Goal: Information Seeking & Learning: Stay updated

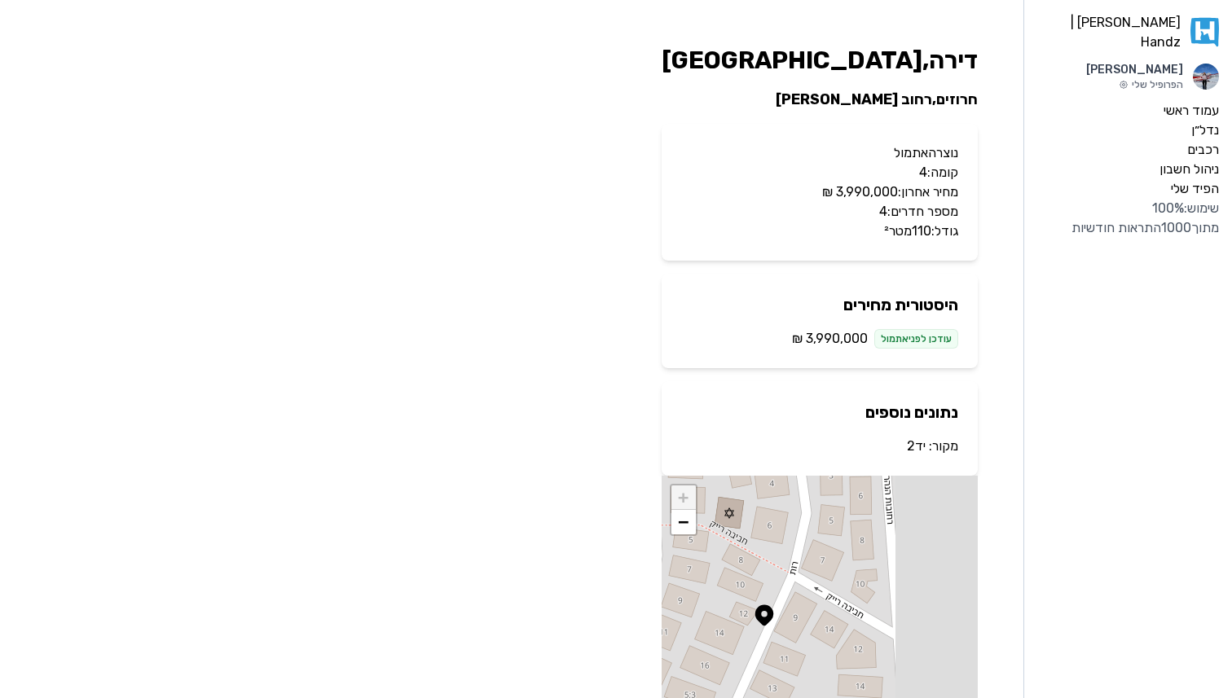
click at [913, 445] on link "יד2" at bounding box center [916, 445] width 19 height 15
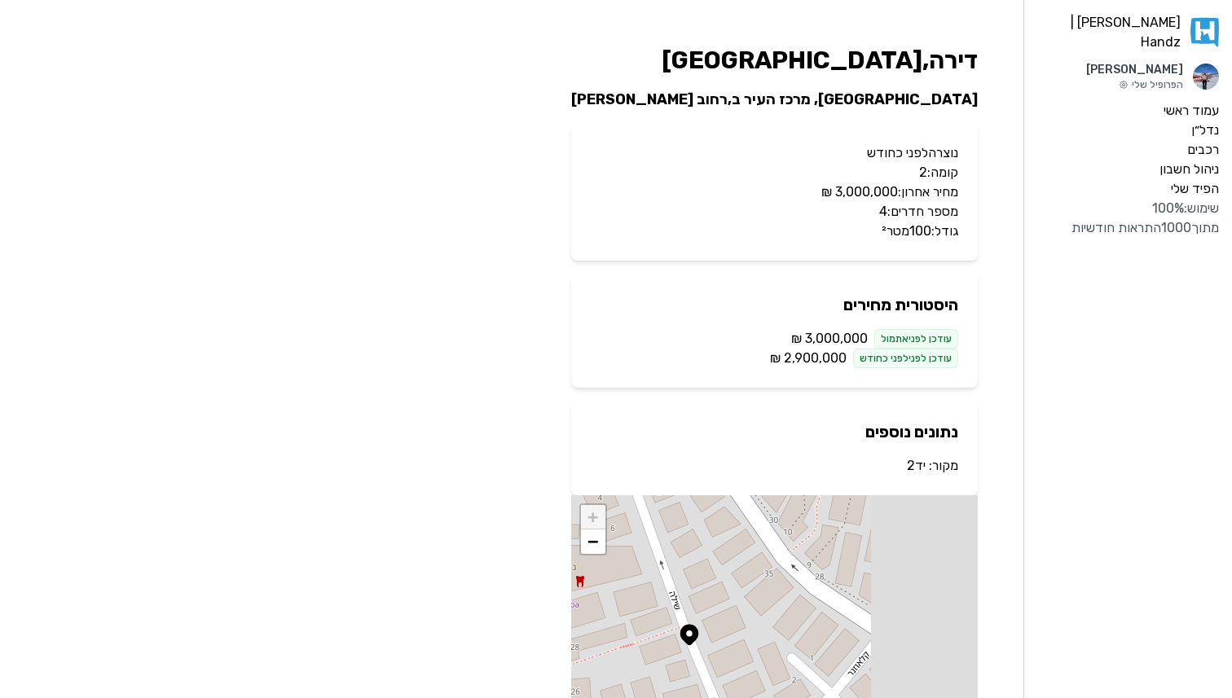
click at [914, 464] on link "יד2" at bounding box center [916, 465] width 19 height 15
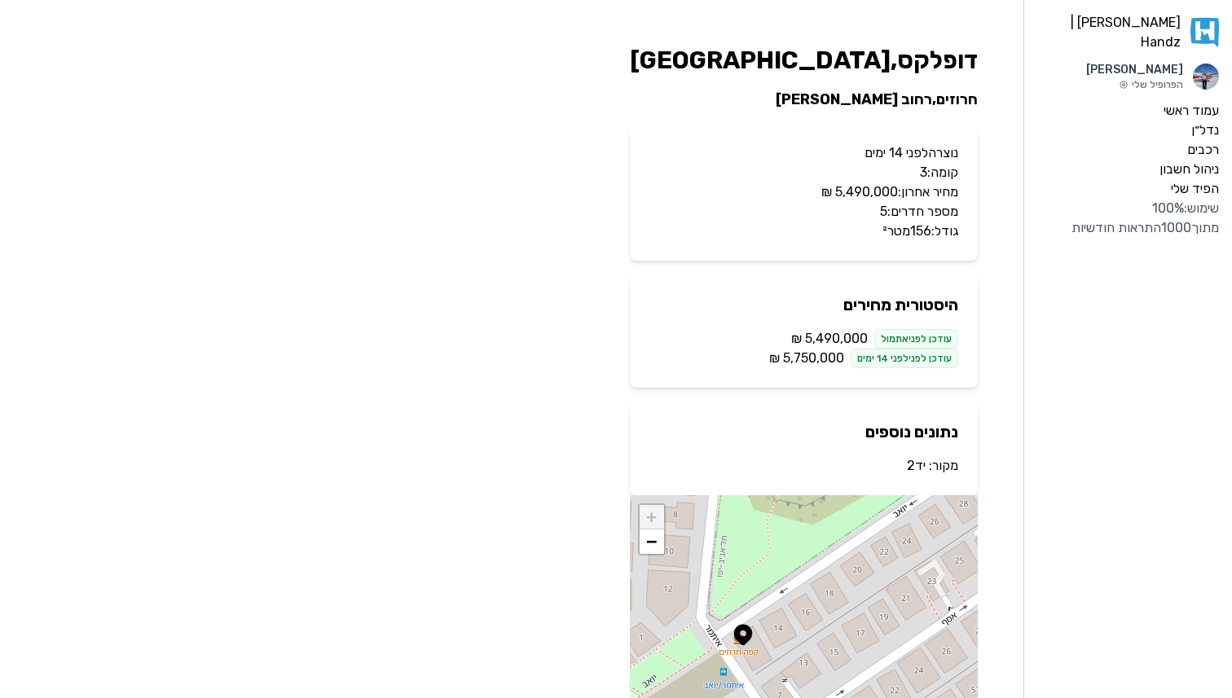
click at [917, 466] on link "יד2" at bounding box center [916, 465] width 19 height 15
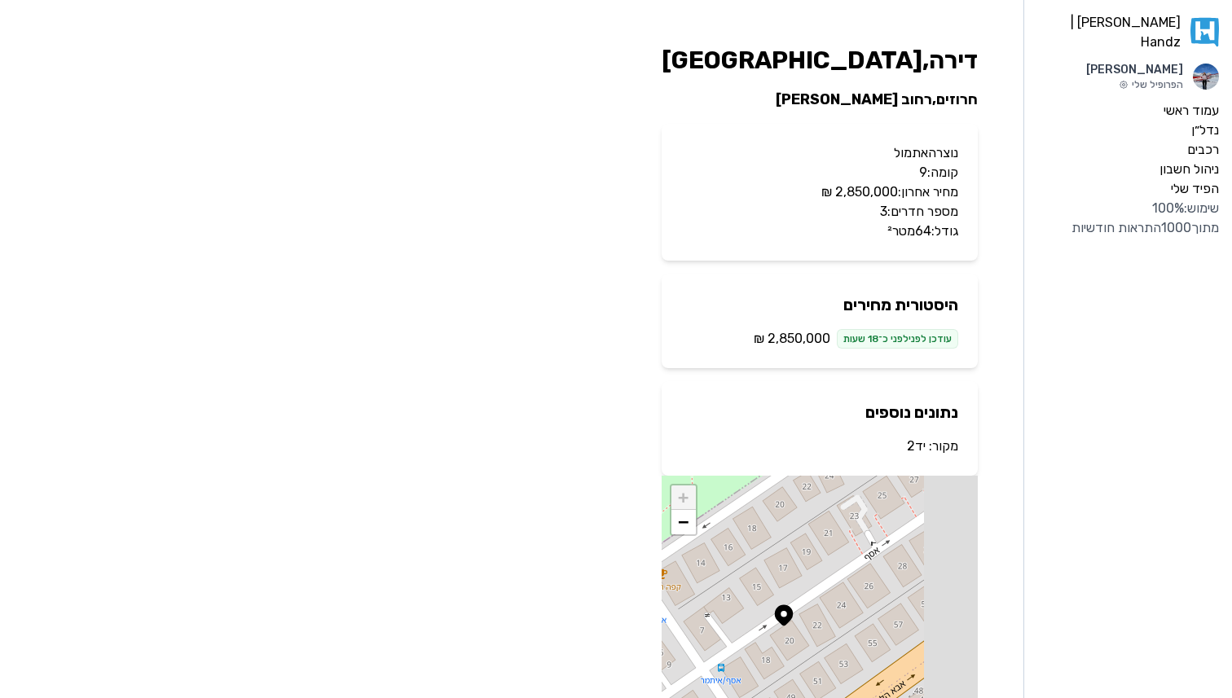
click at [917, 453] on link "יד2" at bounding box center [916, 445] width 19 height 15
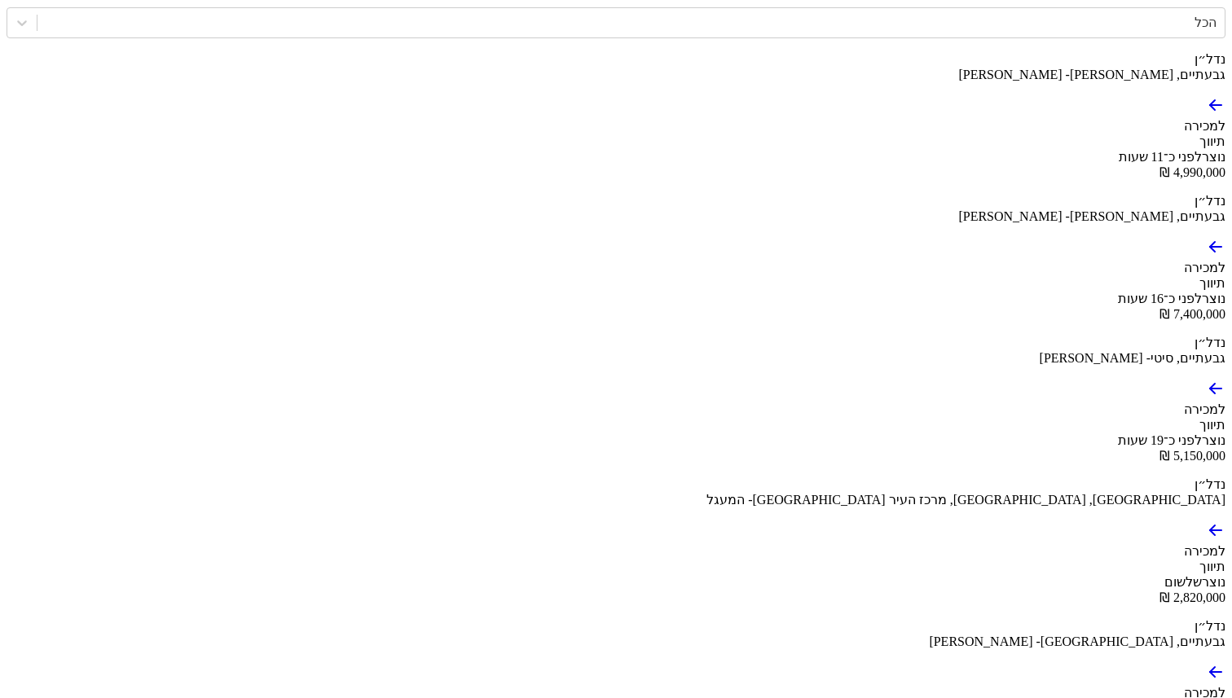
scroll to position [463, 0]
click at [1210, 530] on icon at bounding box center [1215, 530] width 11 height 0
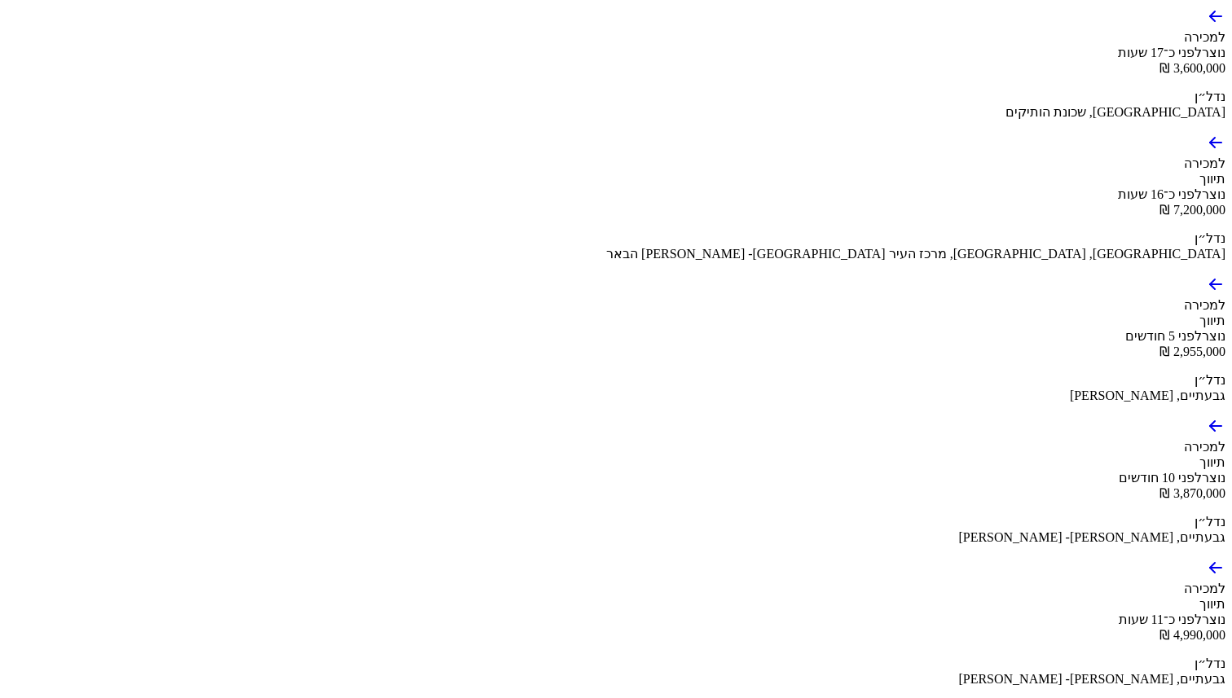
scroll to position [2548, 0]
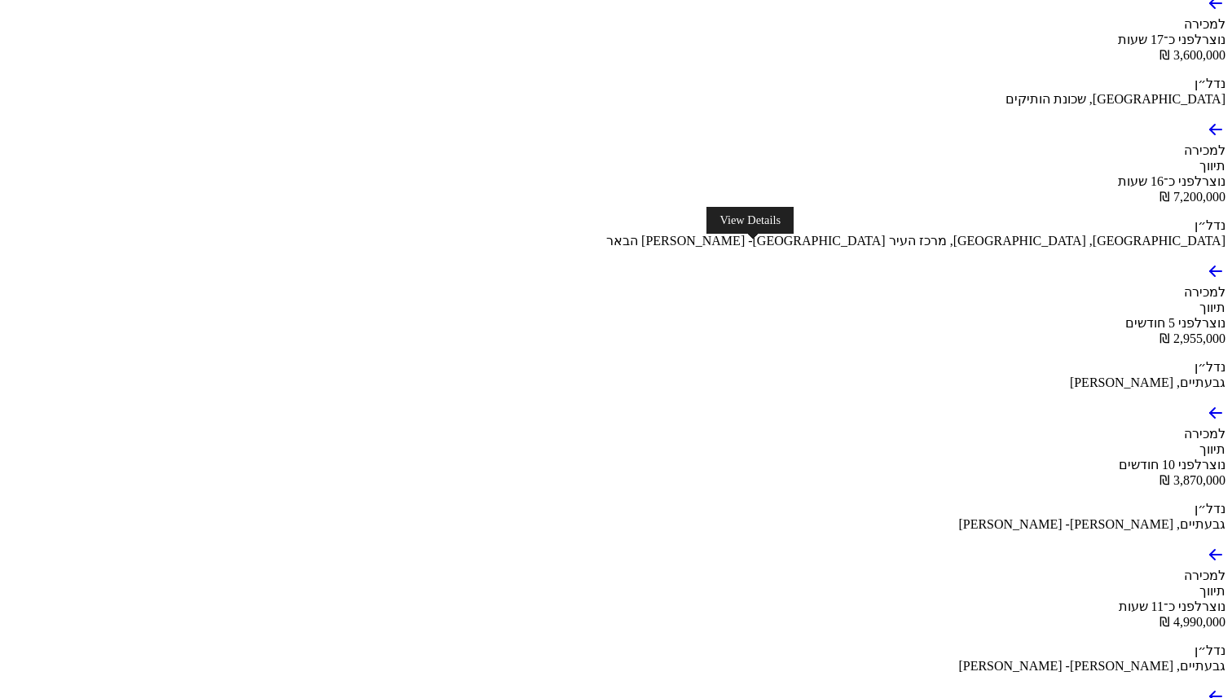
click at [1206, 262] on icon at bounding box center [1216, 272] width 20 height 20
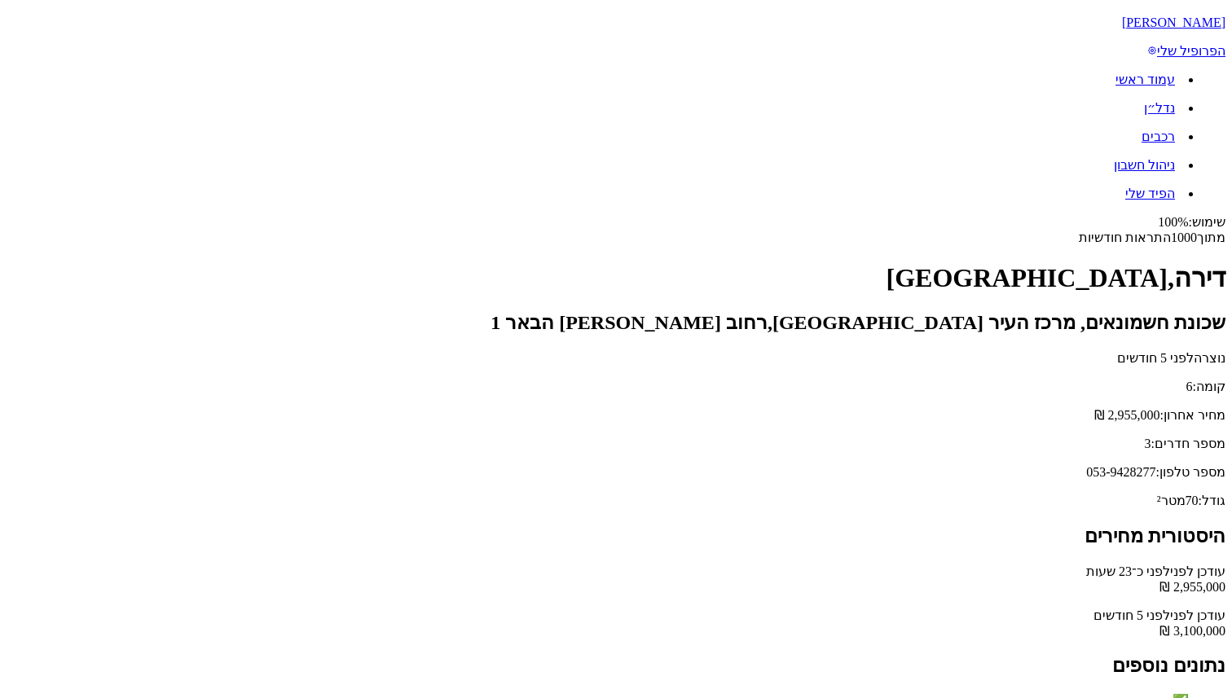
scroll to position [181, 0]
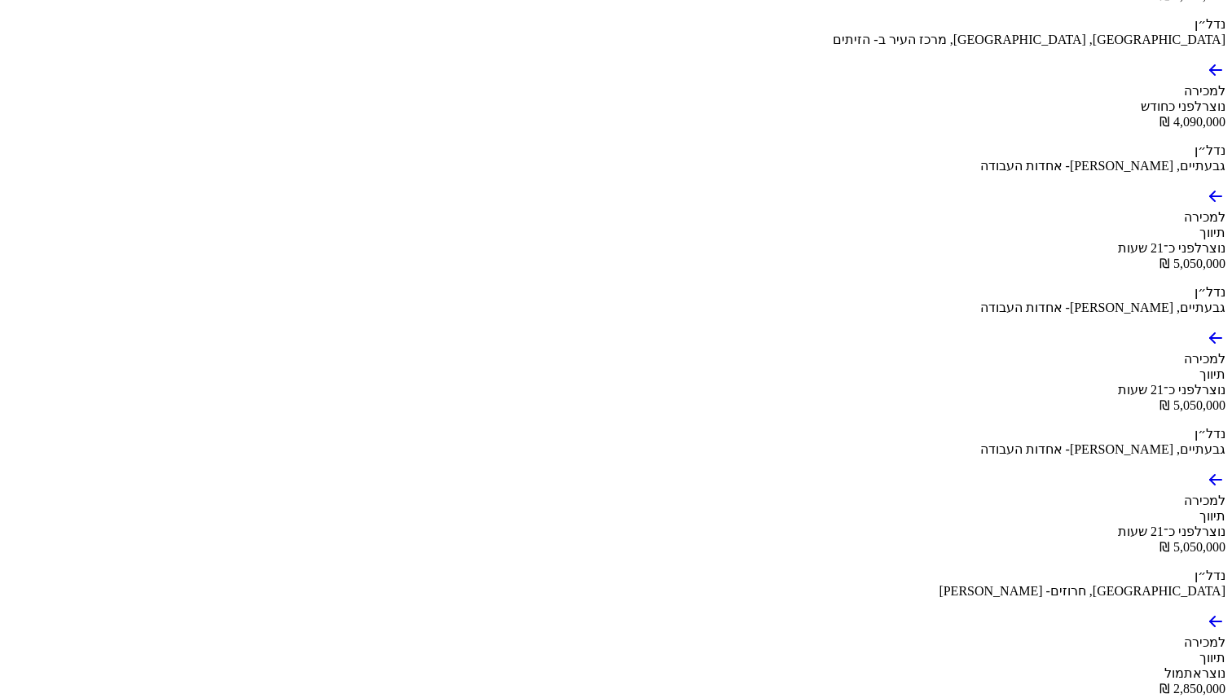
scroll to position [3463, 0]
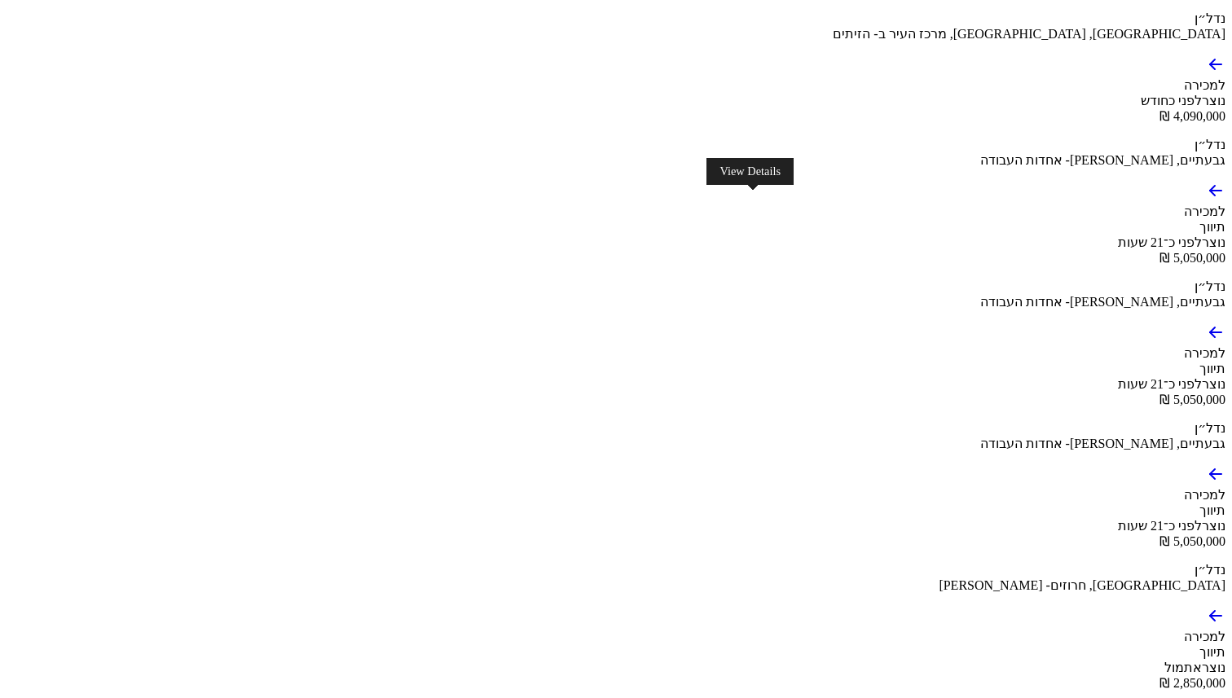
click at [1210, 69] on icon at bounding box center [1212, 66] width 5 height 5
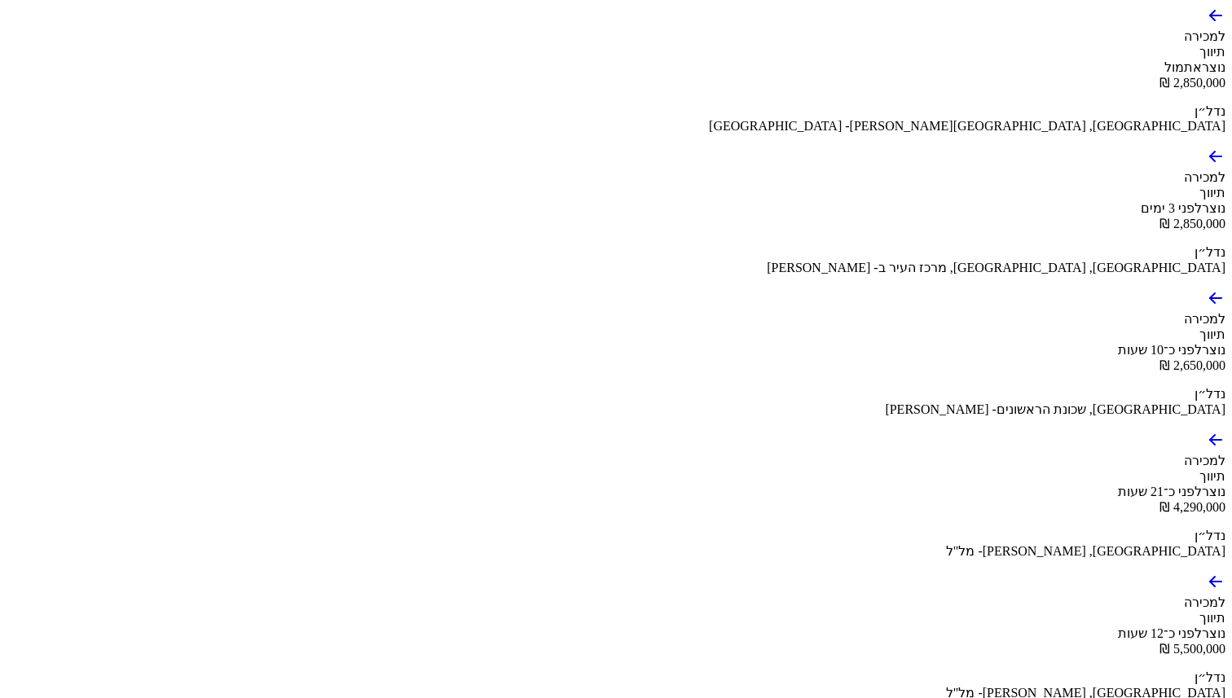
scroll to position [4066, 0]
click at [1206, 23] on icon at bounding box center [1216, 13] width 20 height 20
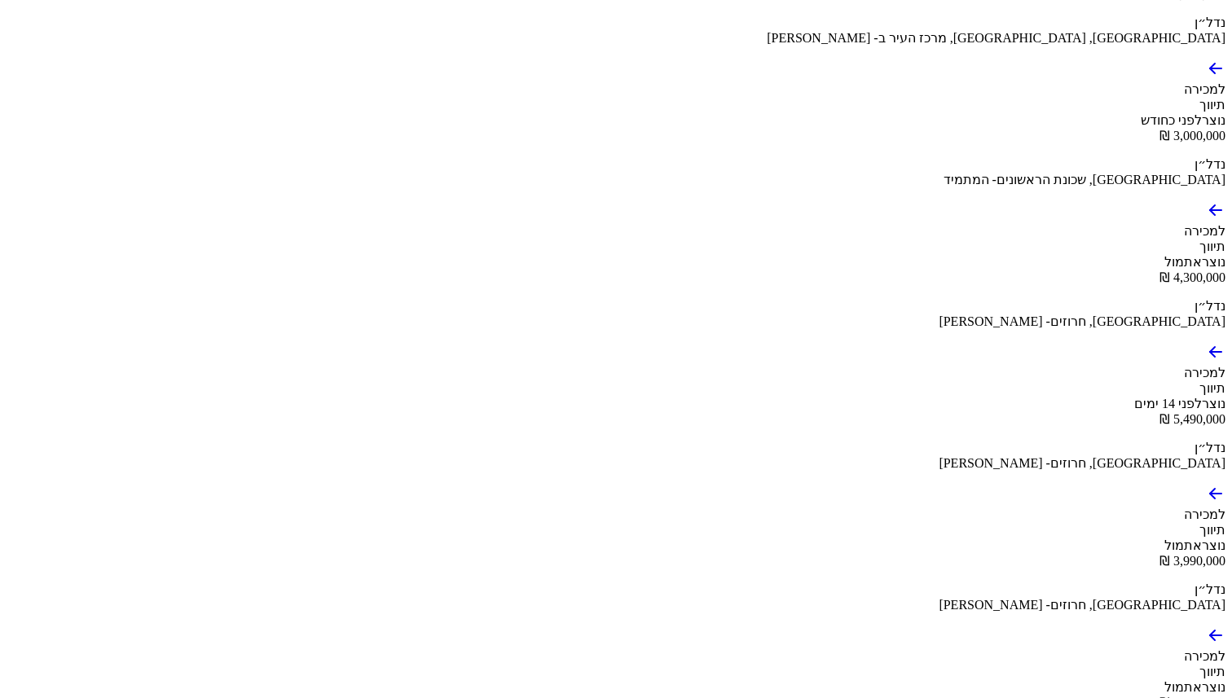
scroll to position [5146, 0]
